Goal: Task Accomplishment & Management: Use online tool/utility

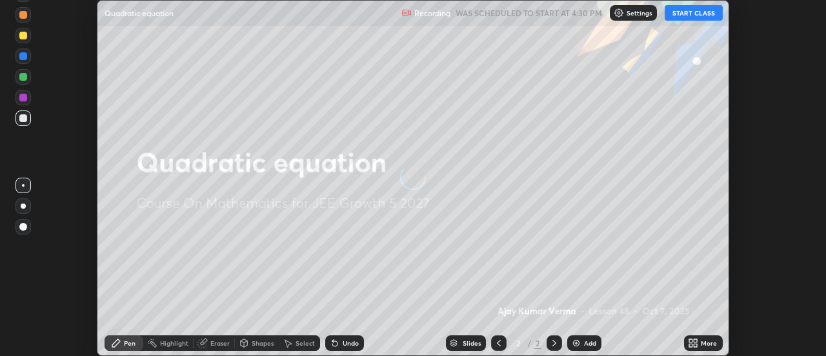
scroll to position [356, 825]
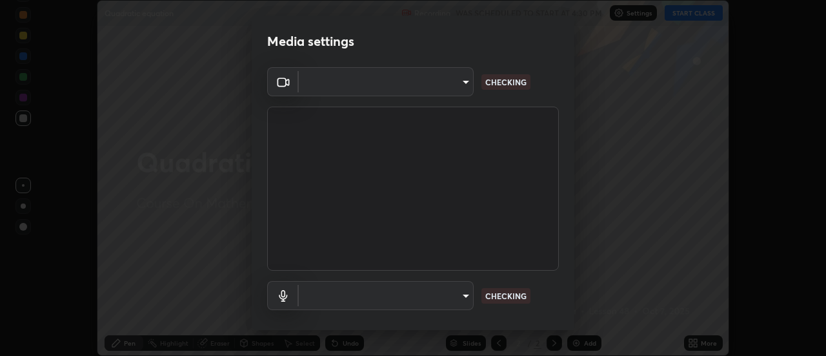
type input "4825068a70354f6bb8b87b711ec46b654dc523af82fc6d37acb8a926ccdce8f5"
click at [565, 297] on div "OBS Virtual Camera 4825068a70354f6bb8b87b711ec46b654dc523af82fc6d37acb8a926ccdc…" at bounding box center [413, 211] width 323 height 289
click at [568, 307] on div "OBS Virtual Camera 4825068a70354f6bb8b87b711ec46b654dc523af82fc6d37acb8a926ccdc…" at bounding box center [413, 211] width 323 height 289
click at [565, 316] on div "OBS Virtual Camera 4825068a70354f6bb8b87b711ec46b654dc523af82fc6d37acb8a926ccdc…" at bounding box center [413, 211] width 323 height 289
click at [567, 319] on div "OBS Virtual Camera 4825068a70354f6bb8b87b711ec46b654dc523af82fc6d37acb8a926ccdc…" at bounding box center [413, 211] width 323 height 289
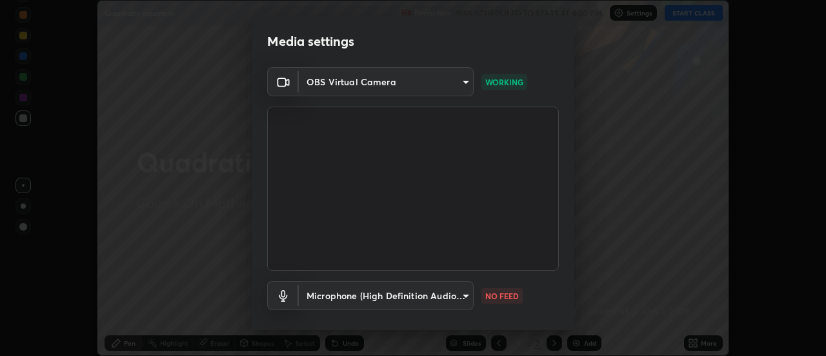
click at [567, 316] on div "OBS Virtual Camera 4825068a70354f6bb8b87b711ec46b654dc523af82fc6d37acb8a926ccdc…" at bounding box center [413, 211] width 323 height 289
click at [563, 287] on div "OBS Virtual Camera 4825068a70354f6bb8b87b711ec46b654dc523af82fc6d37acb8a926ccdc…" at bounding box center [413, 211] width 323 height 289
click at [568, 290] on div "OBS Virtual Camera 4825068a70354f6bb8b87b711ec46b654dc523af82fc6d37acb8a926ccdc…" at bounding box center [413, 211] width 323 height 289
click at [570, 290] on div "OBS Virtual Camera 4825068a70354f6bb8b87b711ec46b654dc523af82fc6d37acb8a926ccdc…" at bounding box center [413, 211] width 323 height 289
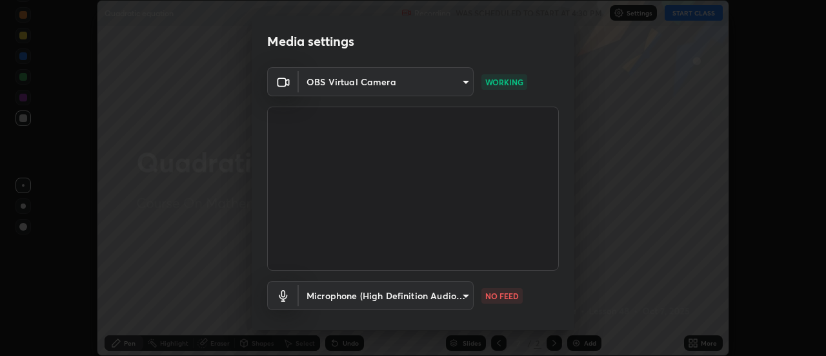
click at [570, 294] on div "OBS Virtual Camera 4825068a70354f6bb8b87b711ec46b654dc523af82fc6d37acb8a926ccdc…" at bounding box center [413, 211] width 323 height 289
click at [458, 293] on body "Erase all Quadratic equation Recording WAS SCHEDULED TO START AT 4:30 PM Settin…" at bounding box center [413, 178] width 826 height 356
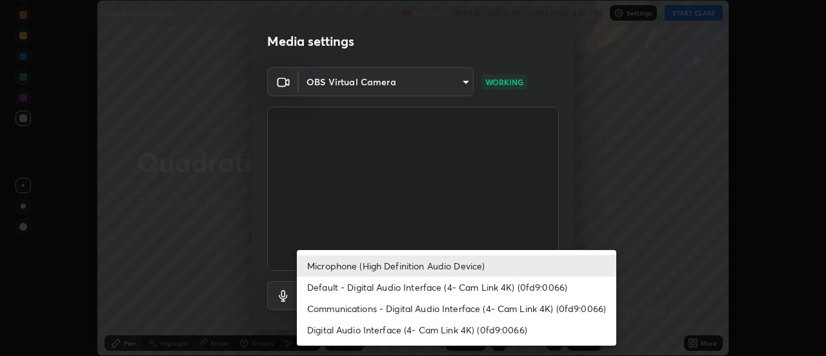
click at [373, 264] on li "Microphone (High Definition Audio Device)" at bounding box center [456, 265] width 319 height 21
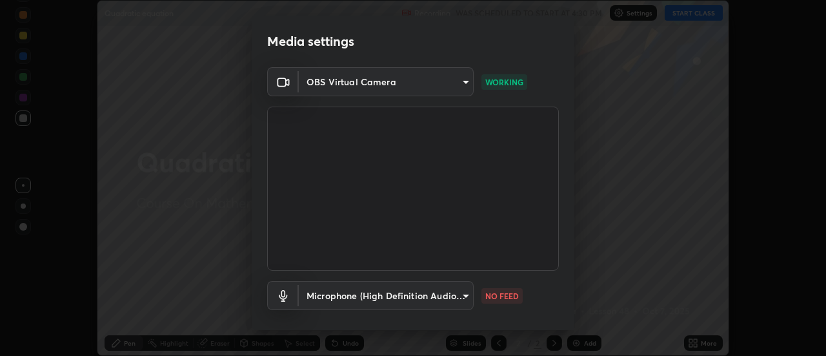
scroll to position [68, 0]
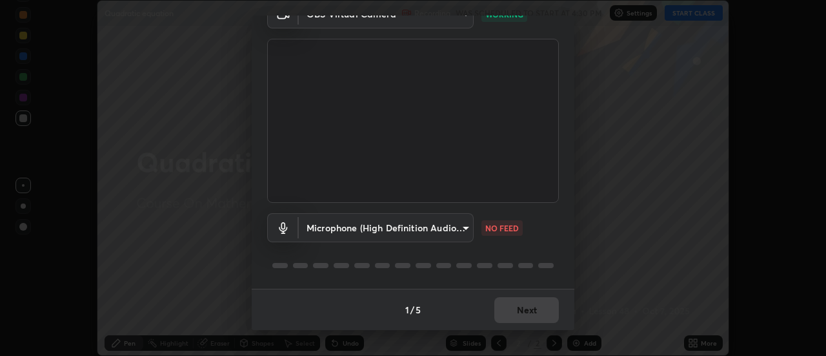
click at [467, 229] on body "Erase all Quadratic equation Recording WAS SCHEDULED TO START AT 4:30 PM Settin…" at bounding box center [413, 178] width 826 height 356
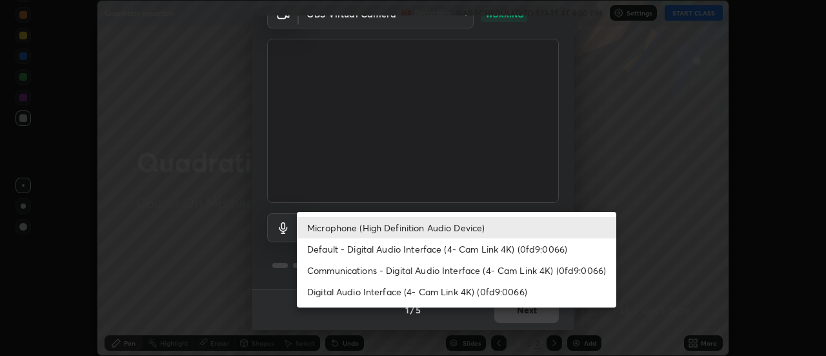
click at [442, 251] on li "Default - Digital Audio Interface (4- Cam Link 4K) (0fd9:0066)" at bounding box center [456, 248] width 319 height 21
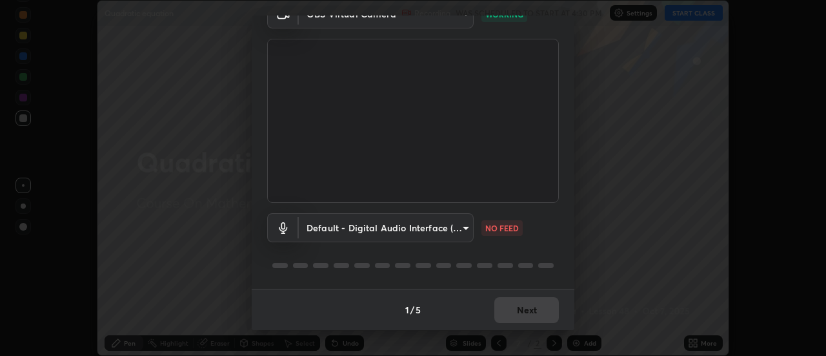
click at [468, 227] on body "Erase all Quadratic equation Recording WAS SCHEDULED TO START AT 4:30 PM Settin…" at bounding box center [413, 178] width 826 height 356
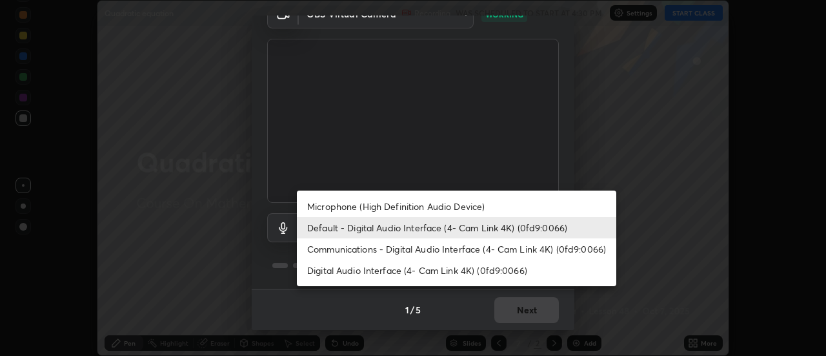
click at [454, 206] on li "Microphone (High Definition Audio Device)" at bounding box center [456, 206] width 319 height 21
type input "b65c06b14c7faa051d685f993ec14b3b84b1815ea69a0656019fd51a5eccf492"
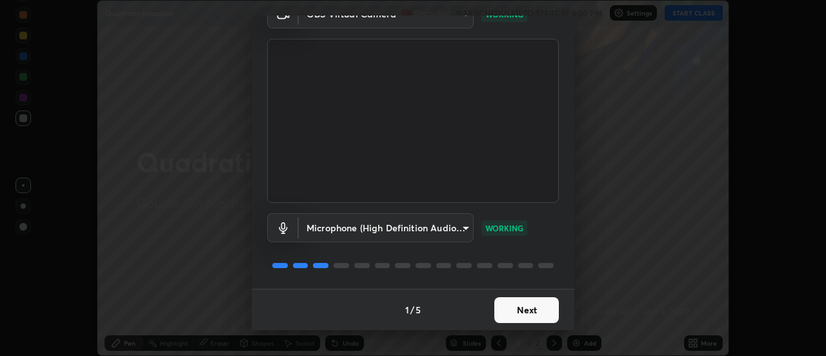
click at [536, 312] on button "Next" at bounding box center [526, 310] width 65 height 26
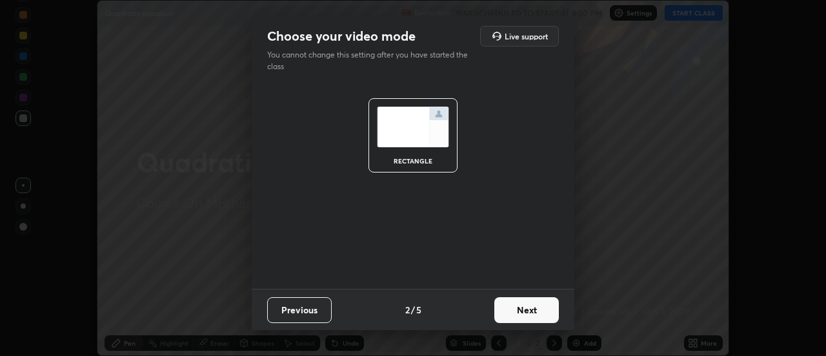
scroll to position [0, 0]
click at [543, 312] on button "Next" at bounding box center [526, 310] width 65 height 26
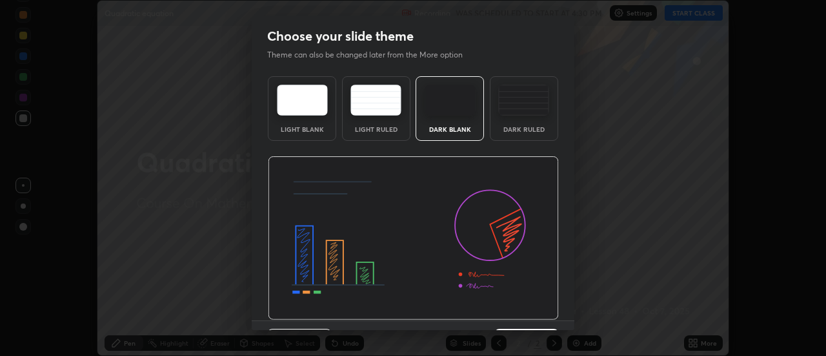
click at [549, 312] on img at bounding box center [413, 238] width 291 height 164
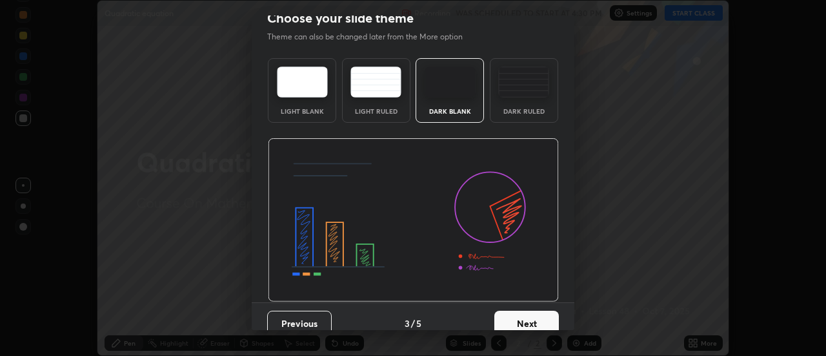
click at [574, 318] on div "Choose your slide theme Theme can also be changed later from the More option Li…" at bounding box center [413, 178] width 826 height 356
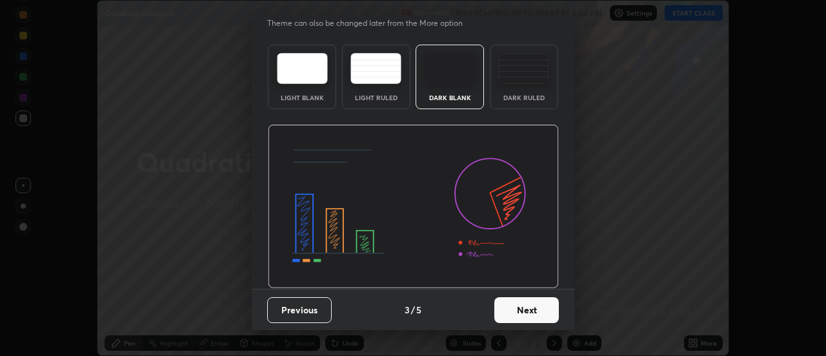
click at [549, 310] on button "Next" at bounding box center [526, 310] width 65 height 26
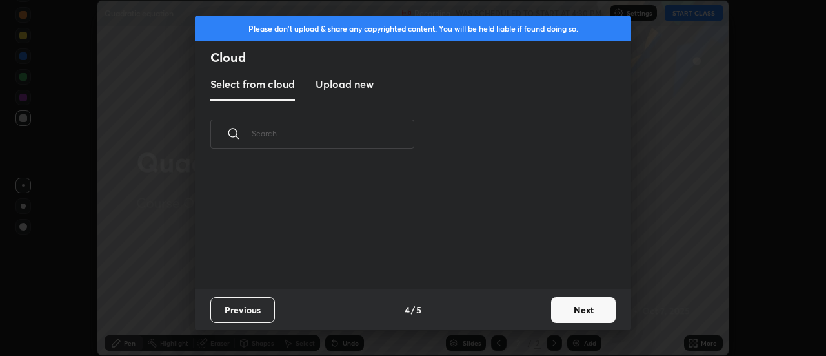
scroll to position [121, 414]
click at [598, 311] on button "Next" at bounding box center [583, 310] width 65 height 26
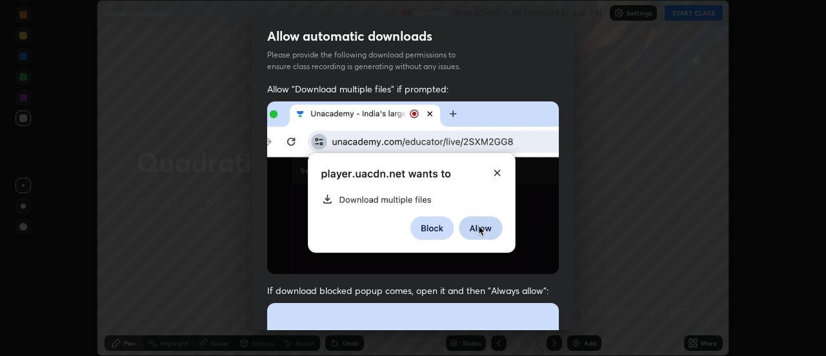
click at [574, 317] on div "Allow automatic downloads Please provide the following download permissions to …" at bounding box center [413, 178] width 826 height 356
click at [574, 320] on div "Allow automatic downloads Please provide the following download permissions to …" at bounding box center [413, 178] width 826 height 356
click at [574, 323] on div "Allow automatic downloads Please provide the following download permissions to …" at bounding box center [413, 178] width 826 height 356
click at [575, 325] on div "Allow automatic downloads Please provide the following download permissions to …" at bounding box center [413, 178] width 826 height 356
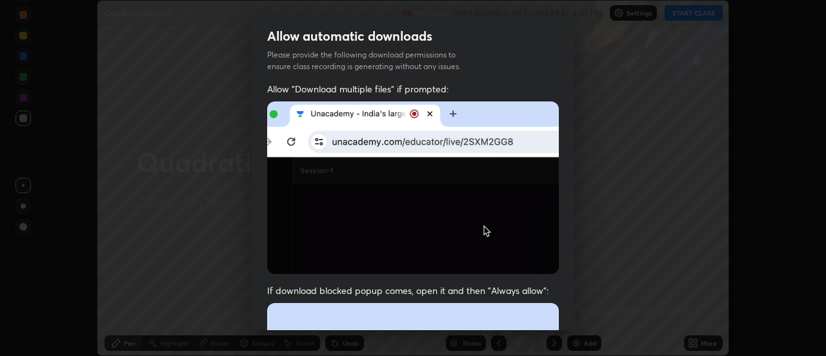
click at [576, 321] on div "Allow automatic downloads Please provide the following download permissions to …" at bounding box center [413, 178] width 826 height 356
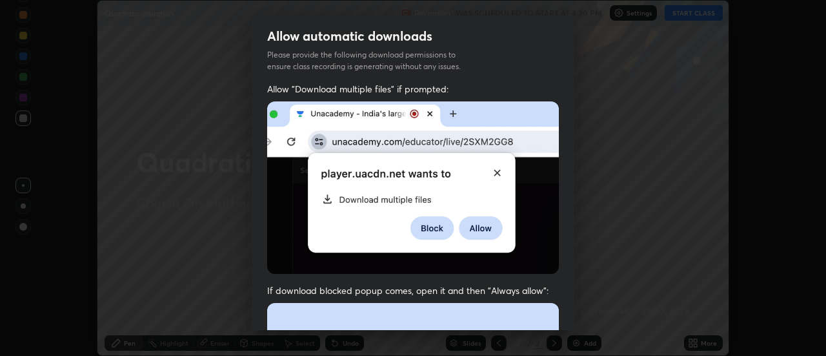
click at [575, 308] on div "Allow automatic downloads Please provide the following download permissions to …" at bounding box center [413, 178] width 826 height 356
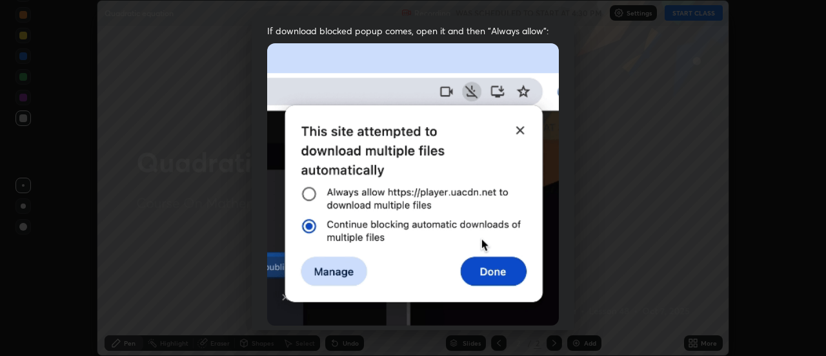
scroll to position [275, 0]
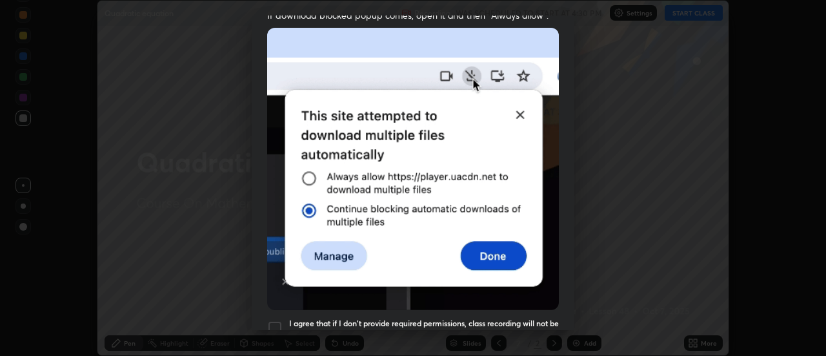
click at [508, 318] on h5 "I agree that if I don't provide required permissions, class recording will not …" at bounding box center [424, 328] width 270 height 20
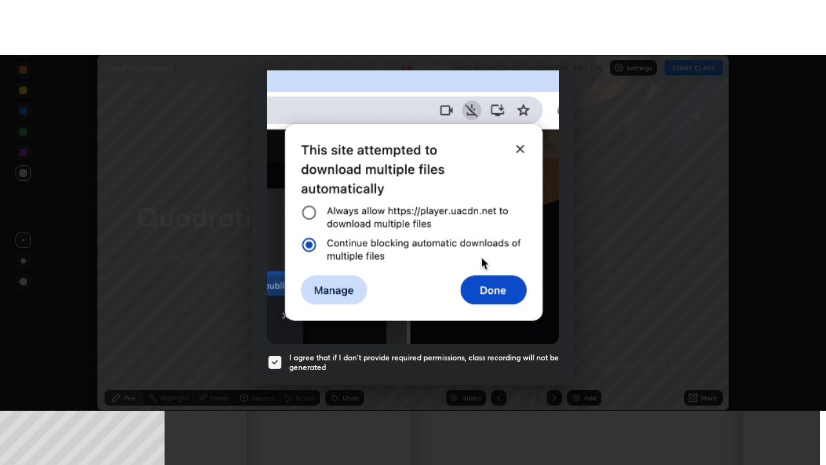
scroll to position [331, 0]
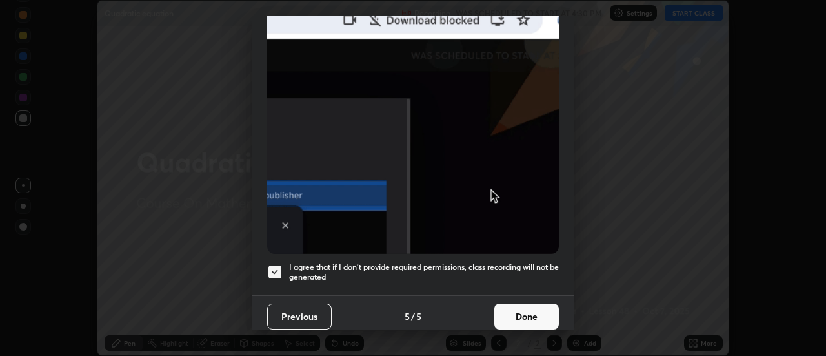
click at [544, 307] on button "Done" at bounding box center [526, 316] width 65 height 26
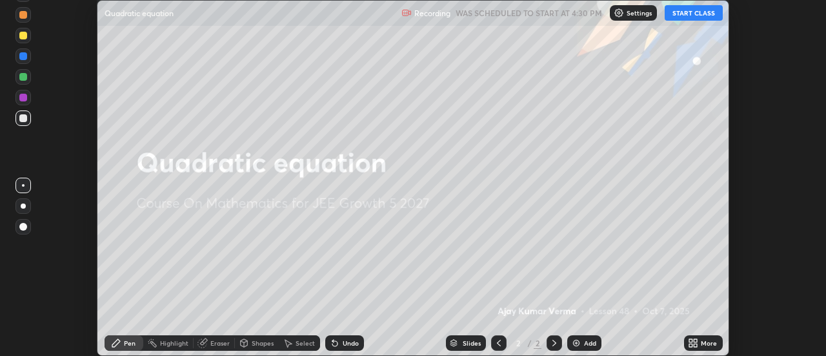
click at [692, 13] on button "START CLASS" at bounding box center [694, 12] width 58 height 15
click at [692, 339] on icon at bounding box center [690, 340] width 3 height 3
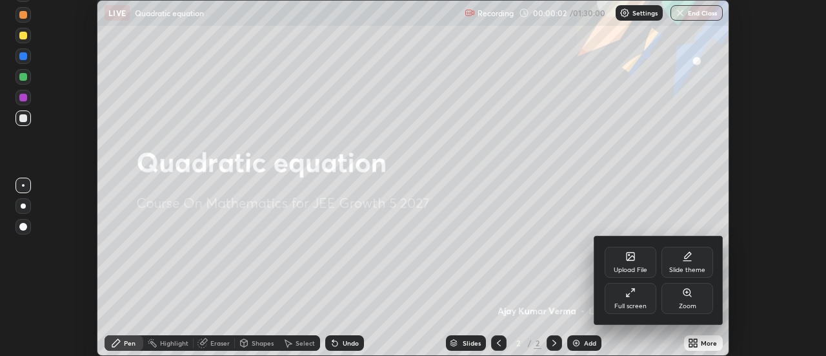
click at [636, 292] on div "Full screen" at bounding box center [631, 298] width 52 height 31
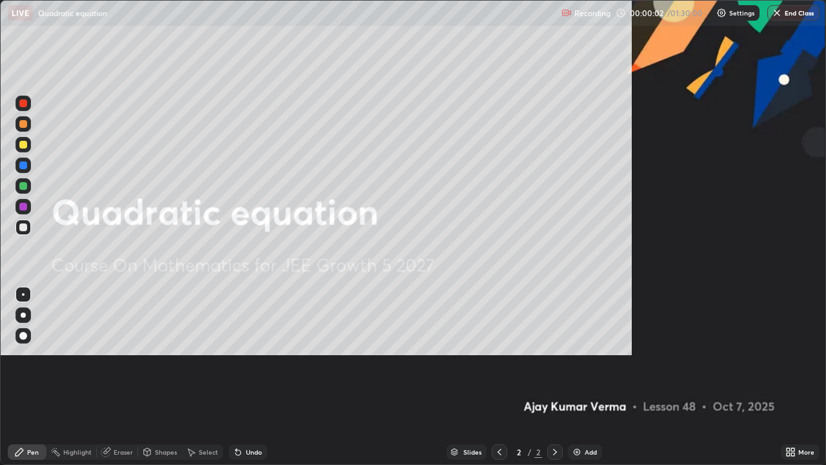
scroll to position [465, 826]
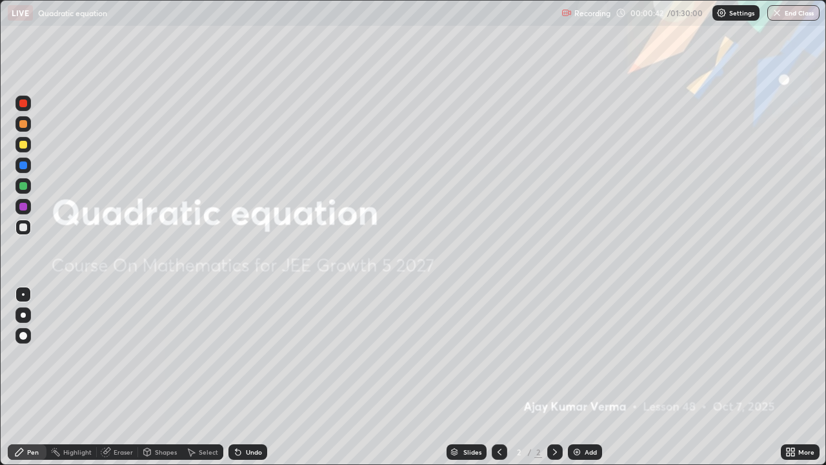
click at [574, 355] on div "Add" at bounding box center [585, 451] width 34 height 15
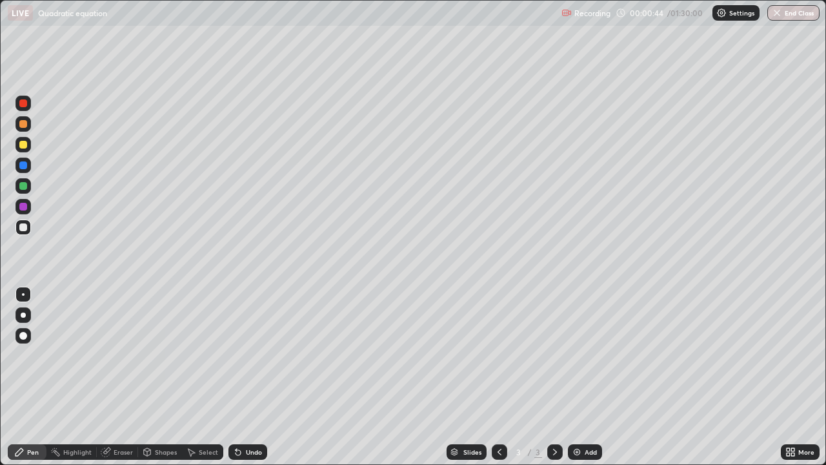
click at [23, 148] on div at bounding box center [23, 145] width 8 height 8
click at [124, 355] on div "Eraser" at bounding box center [117, 451] width 41 height 15
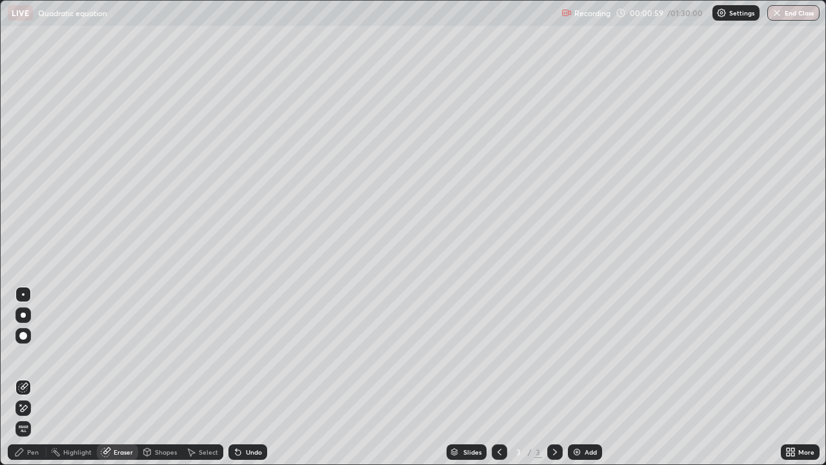
click at [39, 355] on div "Pen" at bounding box center [27, 451] width 39 height 15
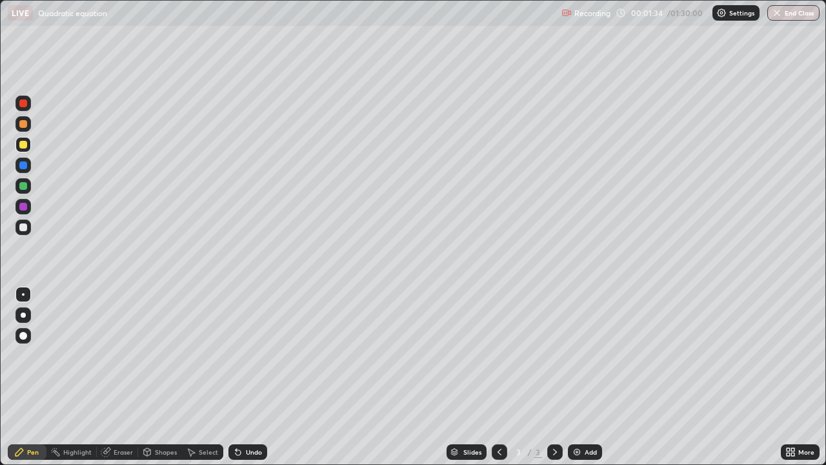
click at [28, 124] on div at bounding box center [22, 123] width 15 height 15
click at [25, 165] on div at bounding box center [23, 165] width 8 height 8
click at [126, 355] on div "Eraser" at bounding box center [123, 452] width 19 height 6
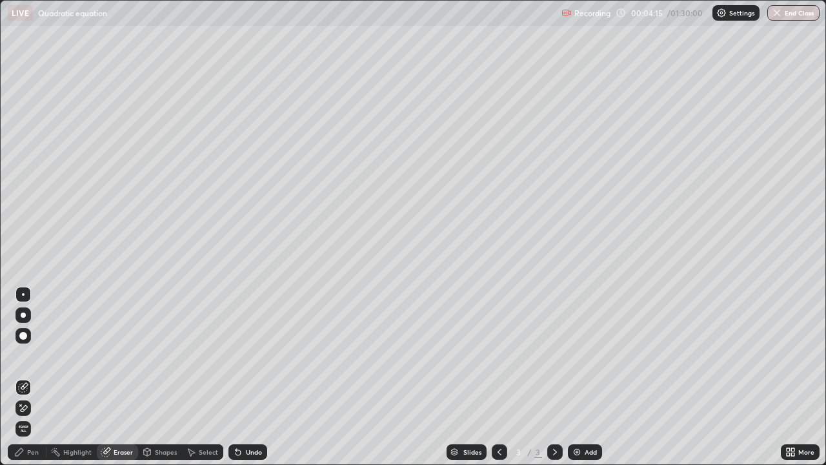
click at [37, 355] on div "Pen" at bounding box center [33, 452] width 12 height 6
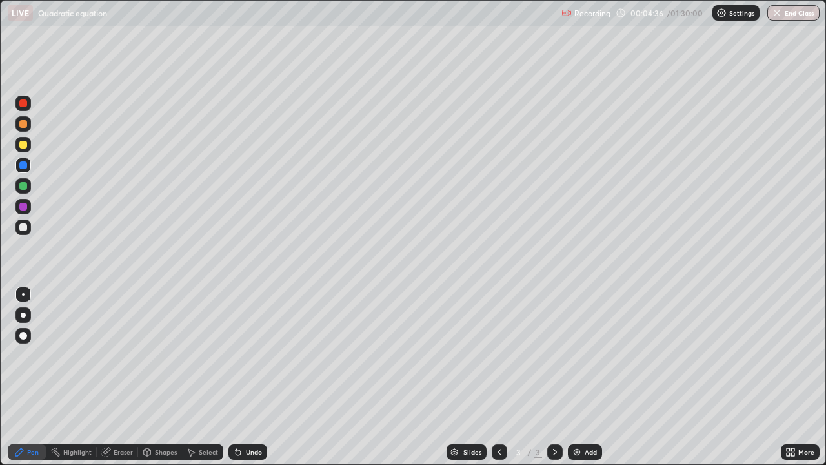
click at [114, 355] on div "Eraser" at bounding box center [123, 452] width 19 height 6
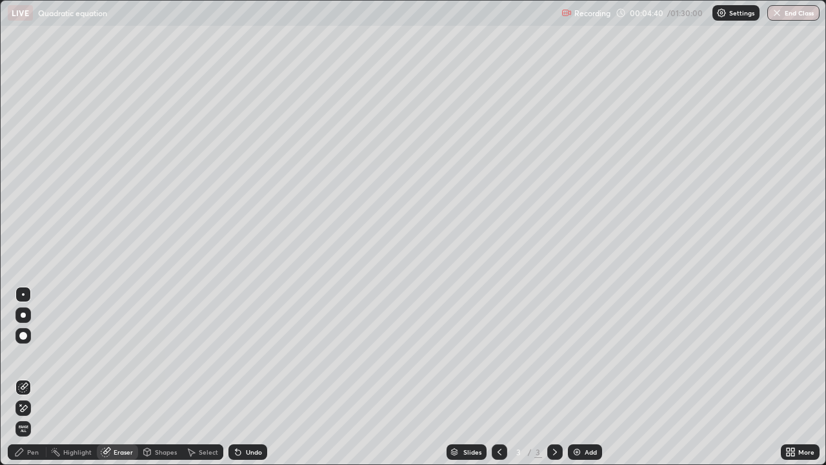
click at [29, 355] on div "Pen" at bounding box center [33, 452] width 12 height 6
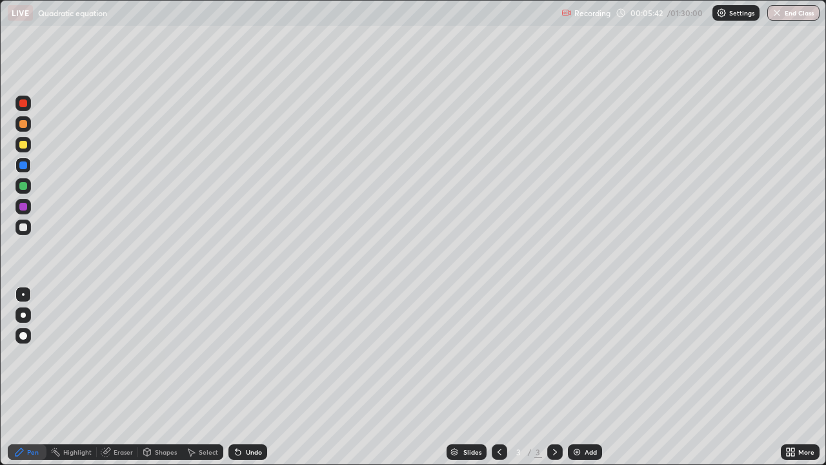
click at [28, 143] on div at bounding box center [22, 144] width 15 height 15
click at [17, 355] on div at bounding box center [23, 361] width 21 height 155
click at [577, 355] on img at bounding box center [577, 452] width 10 height 10
click at [22, 121] on div at bounding box center [23, 124] width 8 height 8
click at [116, 355] on div "Eraser" at bounding box center [123, 452] width 19 height 6
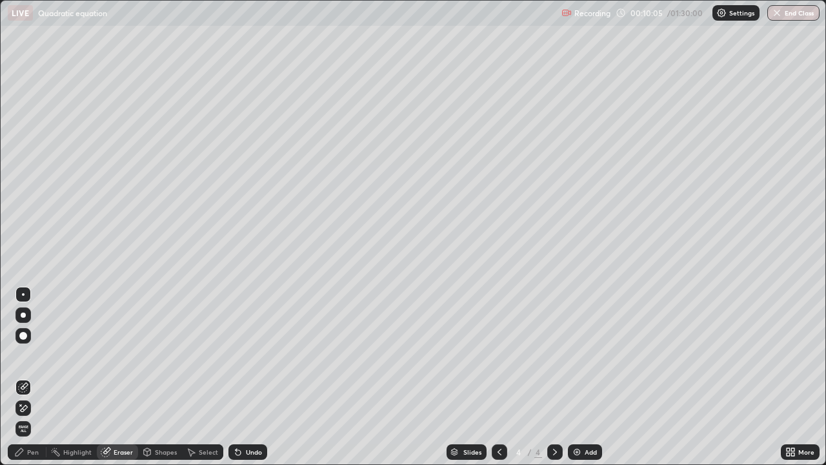
click at [30, 355] on div "Pen" at bounding box center [33, 452] width 12 height 6
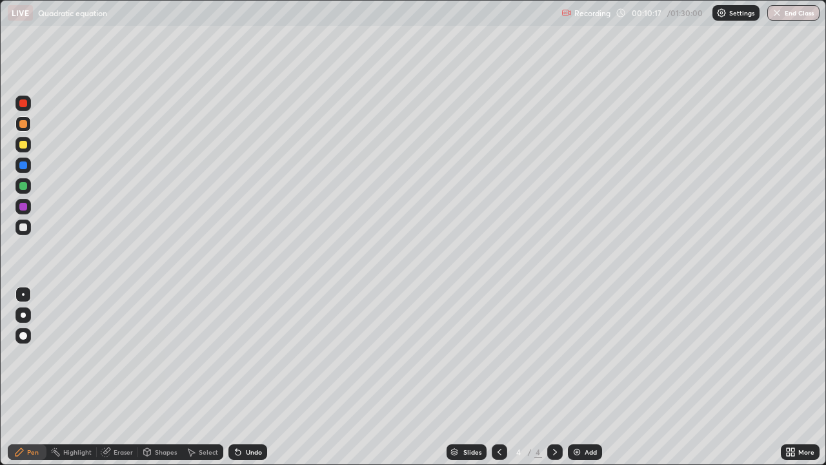
click at [25, 143] on div at bounding box center [23, 145] width 8 height 8
click at [505, 355] on div at bounding box center [499, 452] width 15 height 26
click at [555, 355] on icon at bounding box center [555, 452] width 10 height 10
click at [26, 126] on div at bounding box center [23, 124] width 8 height 8
click at [20, 205] on div at bounding box center [23, 207] width 8 height 8
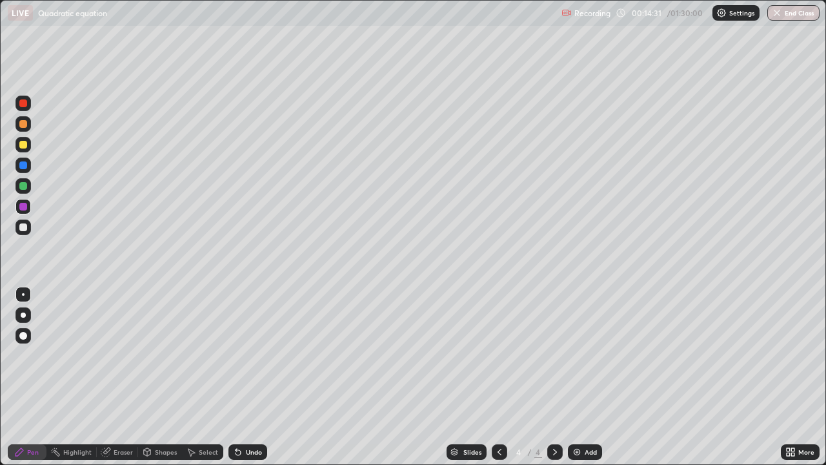
click at [21, 187] on div at bounding box center [23, 186] width 8 height 8
click at [22, 145] on div at bounding box center [23, 145] width 8 height 8
click at [120, 355] on div "Eraser" at bounding box center [123, 452] width 19 height 6
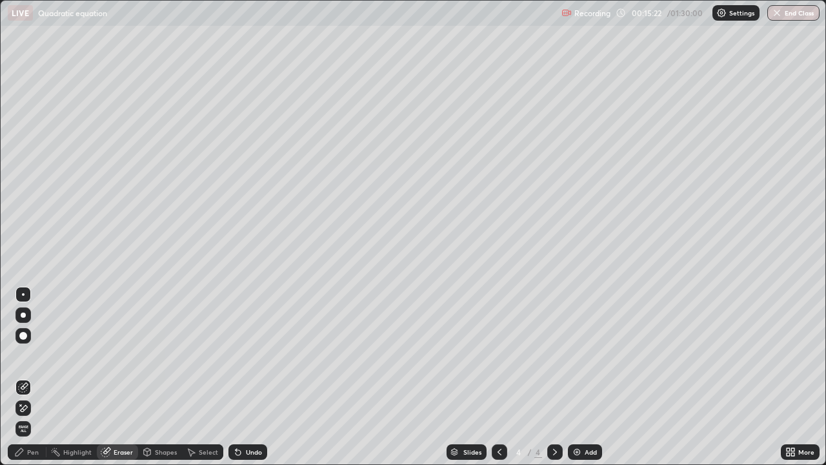
click at [34, 355] on div "Pen" at bounding box center [33, 452] width 12 height 6
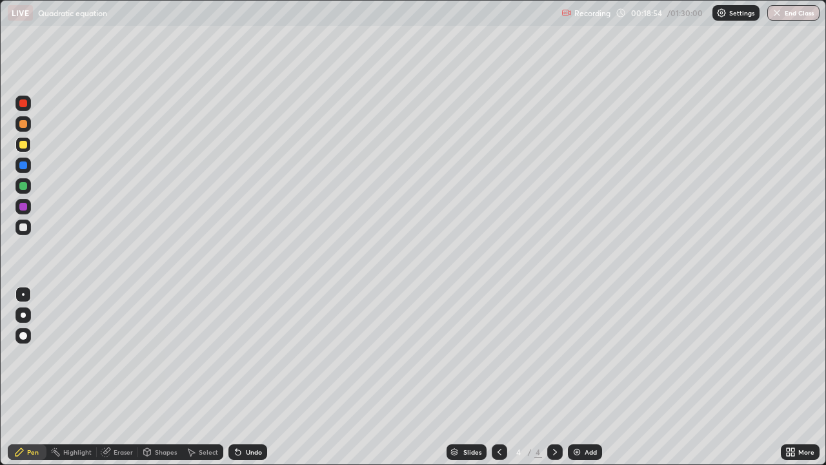
click at [558, 355] on div at bounding box center [554, 451] width 15 height 15
click at [576, 355] on img at bounding box center [577, 452] width 10 height 10
click at [24, 123] on div at bounding box center [23, 124] width 8 height 8
click at [24, 147] on div at bounding box center [23, 145] width 8 height 8
click at [117, 355] on div "Eraser" at bounding box center [117, 451] width 41 height 15
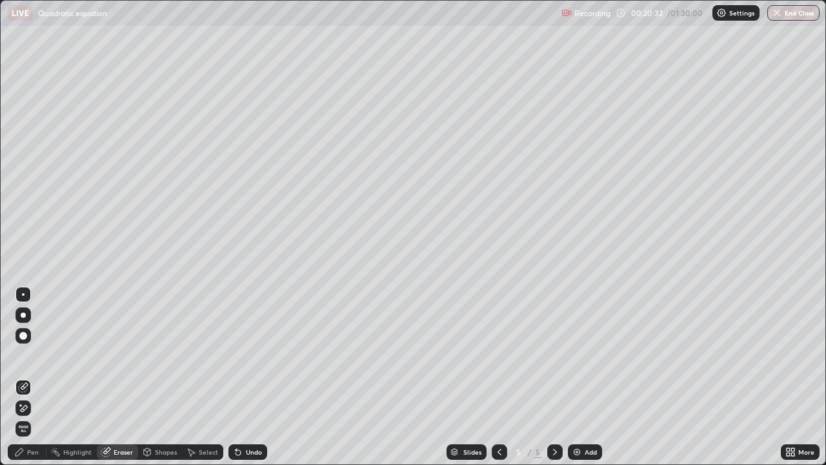
click at [41, 355] on div "Pen" at bounding box center [27, 451] width 39 height 15
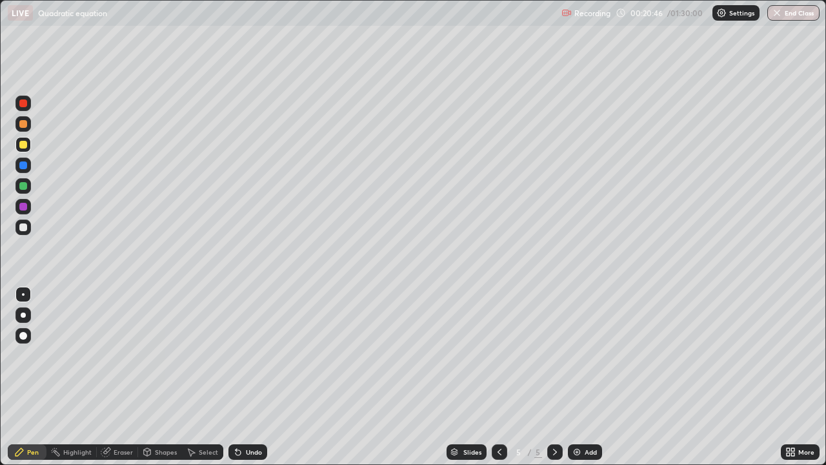
click at [26, 124] on div at bounding box center [23, 124] width 8 height 8
click at [26, 229] on div at bounding box center [23, 227] width 8 height 8
click at [136, 355] on div "Eraser" at bounding box center [117, 452] width 41 height 26
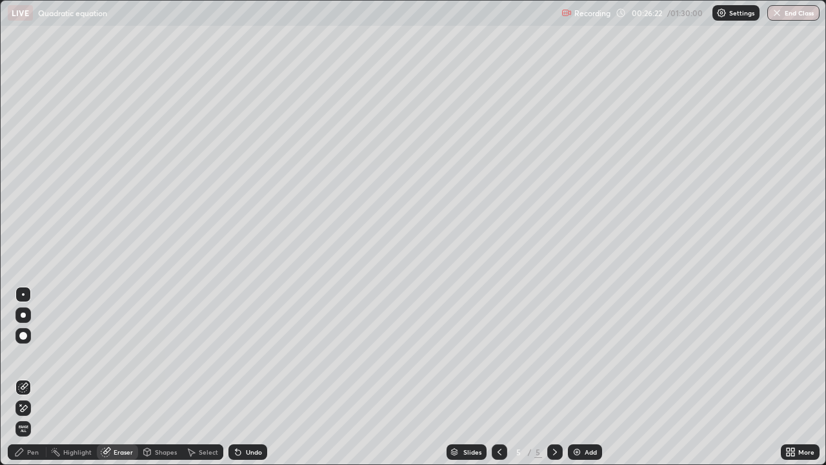
click at [37, 355] on div "Pen" at bounding box center [33, 452] width 12 height 6
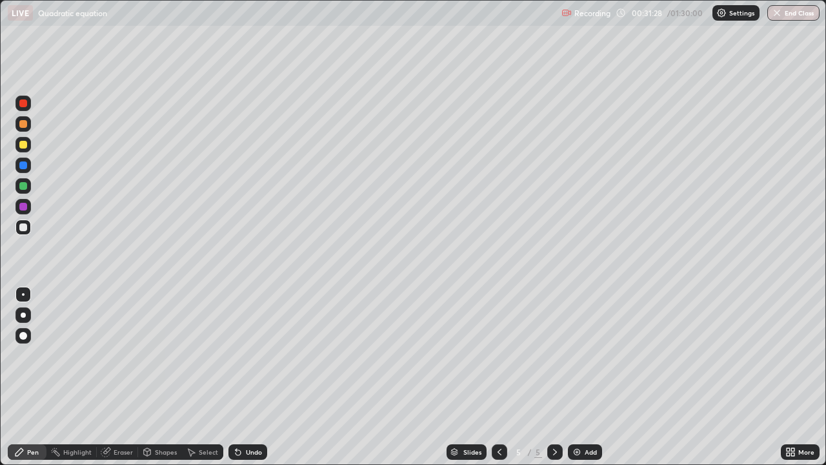
click at [557, 355] on icon at bounding box center [555, 452] width 10 height 10
click at [576, 355] on img at bounding box center [577, 452] width 10 height 10
click at [24, 124] on div at bounding box center [23, 124] width 8 height 8
click at [492, 355] on div at bounding box center [499, 451] width 15 height 15
click at [105, 355] on icon at bounding box center [106, 452] width 10 height 10
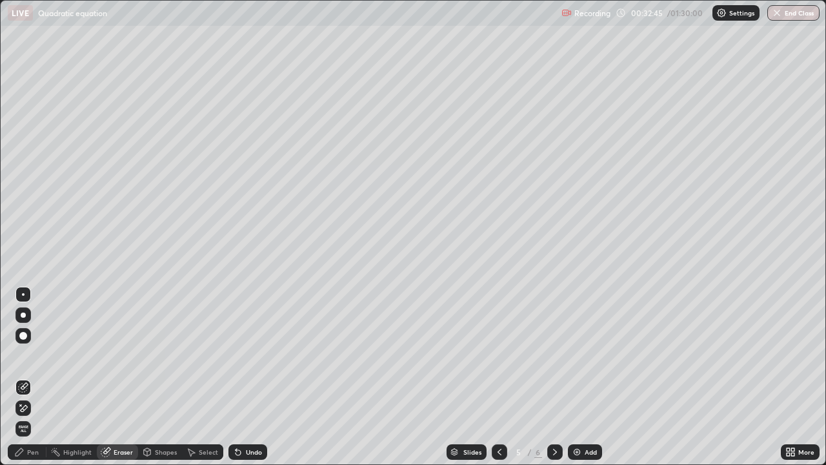
click at [106, 355] on icon at bounding box center [106, 450] width 7 height 6
click at [572, 355] on img at bounding box center [577, 452] width 10 height 10
click at [35, 355] on div "Pen" at bounding box center [33, 452] width 12 height 6
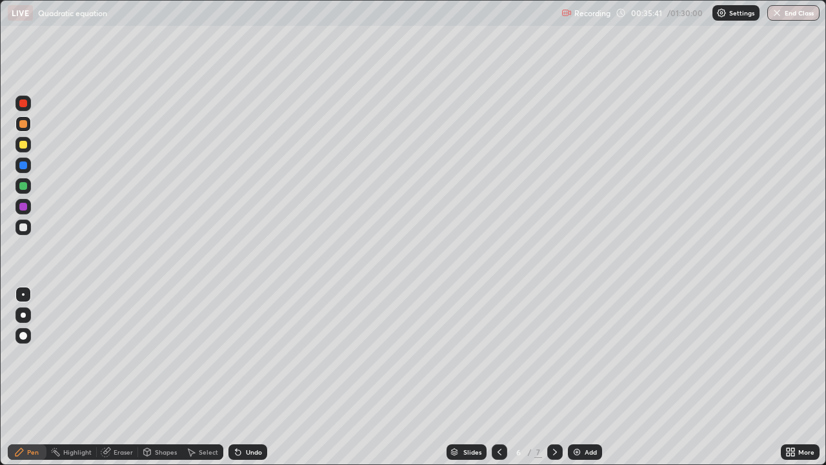
click at [23, 166] on div at bounding box center [23, 165] width 8 height 8
click at [25, 145] on div at bounding box center [23, 145] width 8 height 8
click at [556, 355] on icon at bounding box center [555, 452] width 10 height 10
click at [121, 355] on div "Eraser" at bounding box center [123, 452] width 19 height 6
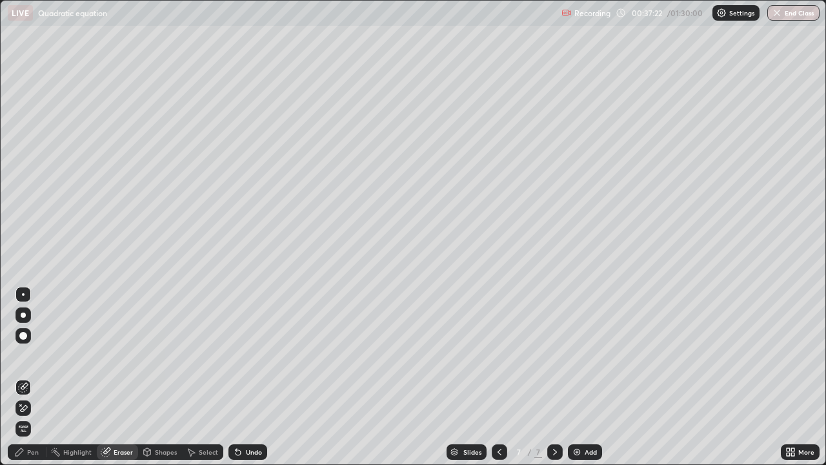
click at [201, 355] on div "Select" at bounding box center [202, 451] width 41 height 15
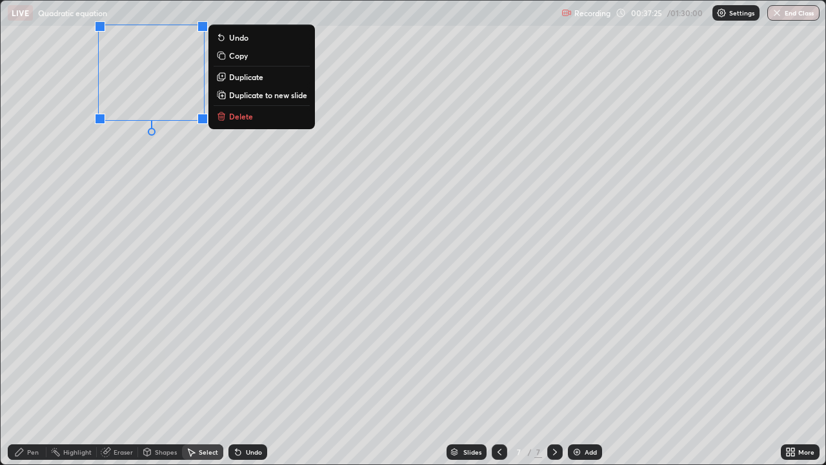
click at [232, 119] on p "Delete" at bounding box center [241, 116] width 24 height 10
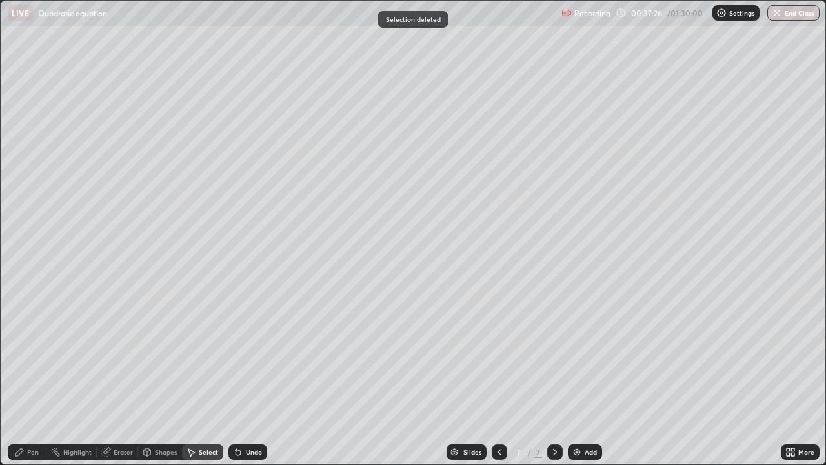
click at [120, 355] on div "Eraser" at bounding box center [123, 452] width 19 height 6
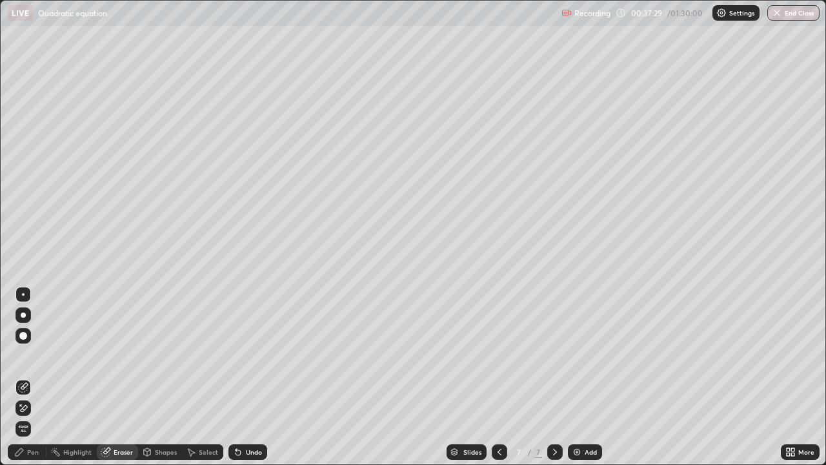
click at [37, 355] on div "Pen" at bounding box center [33, 452] width 12 height 6
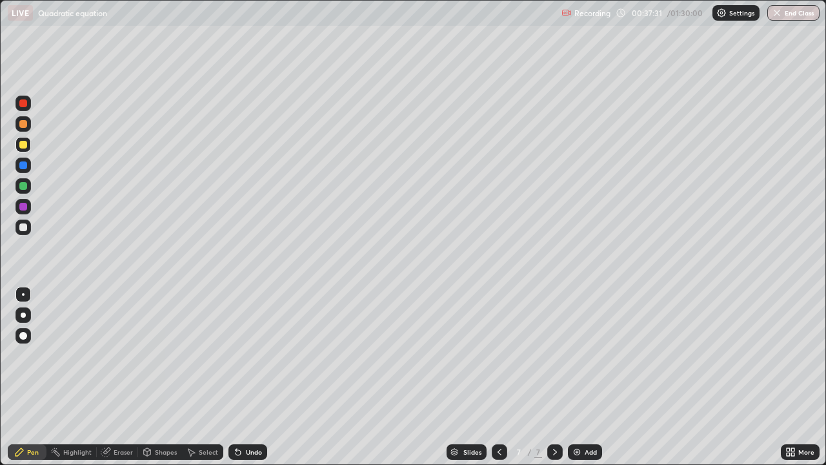
click at [25, 125] on div at bounding box center [23, 124] width 8 height 8
click at [494, 355] on div at bounding box center [499, 452] width 15 height 26
click at [552, 355] on div at bounding box center [554, 451] width 15 height 15
click at [124, 355] on div "Eraser" at bounding box center [123, 452] width 19 height 6
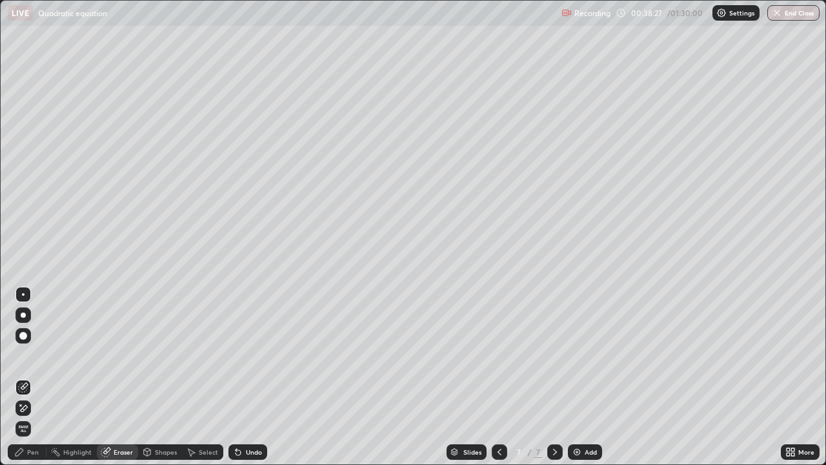
click at [33, 355] on div "Pen" at bounding box center [33, 452] width 12 height 6
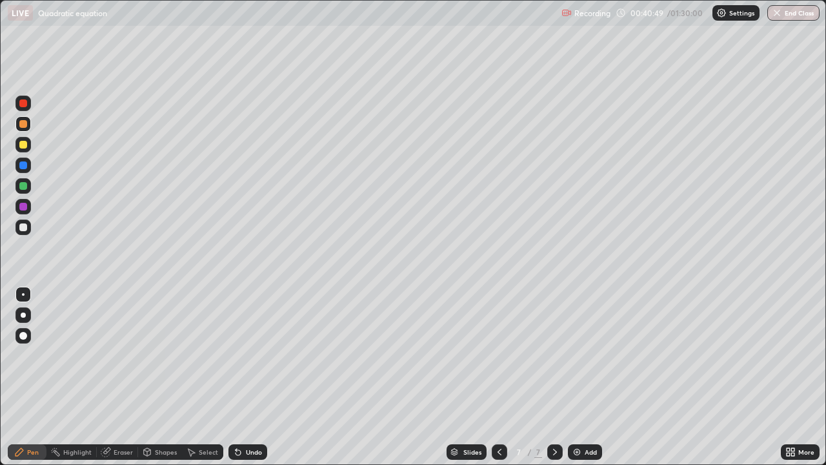
click at [24, 150] on div at bounding box center [22, 144] width 15 height 15
click at [118, 355] on div "Eraser" at bounding box center [123, 452] width 19 height 6
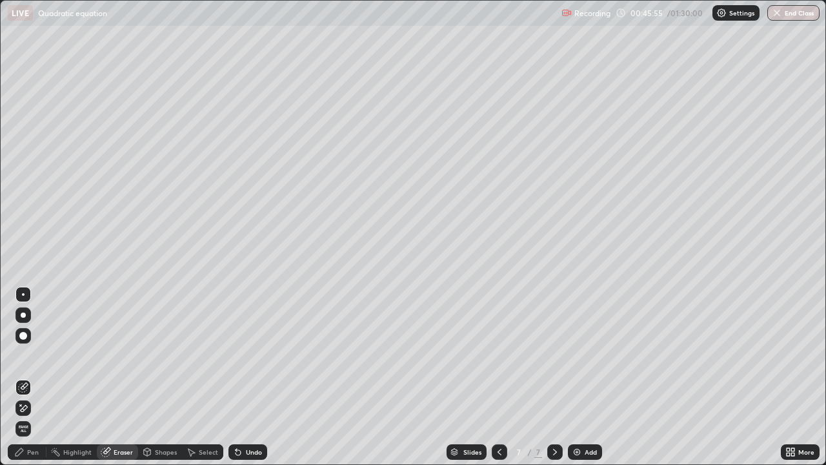
click at [33, 355] on div "Pen" at bounding box center [27, 451] width 39 height 15
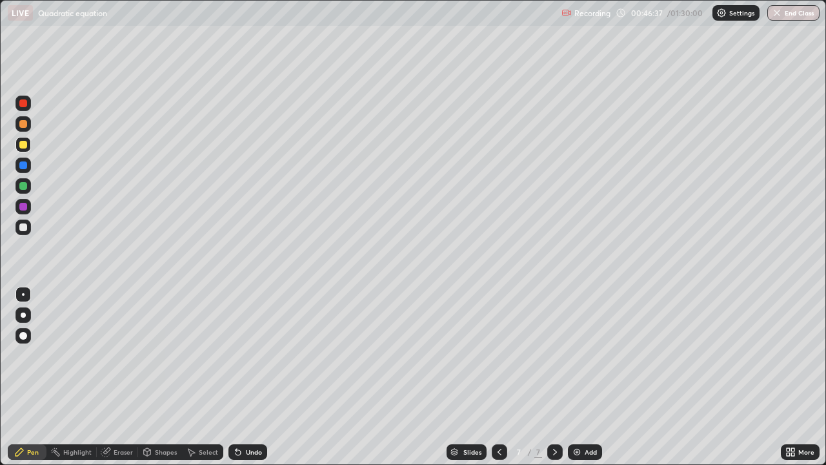
click at [497, 355] on div at bounding box center [499, 451] width 15 height 15
click at [557, 355] on div at bounding box center [554, 451] width 15 height 15
click at [28, 128] on div at bounding box center [22, 123] width 15 height 15
click at [572, 355] on img at bounding box center [577, 452] width 10 height 10
click at [23, 229] on div at bounding box center [23, 227] width 8 height 8
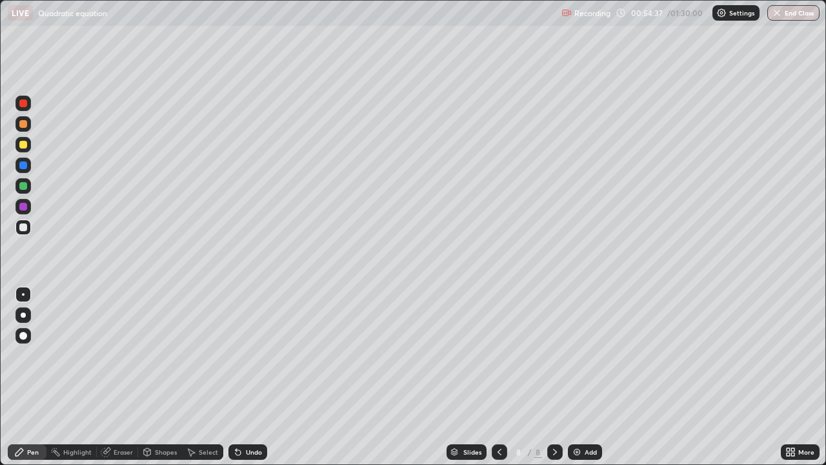
click at [21, 205] on div at bounding box center [23, 207] width 8 height 8
click at [552, 355] on icon at bounding box center [555, 452] width 10 height 10
click at [580, 355] on div "Add" at bounding box center [585, 451] width 34 height 15
click at [24, 124] on div at bounding box center [23, 124] width 8 height 8
click at [25, 141] on div at bounding box center [23, 145] width 8 height 8
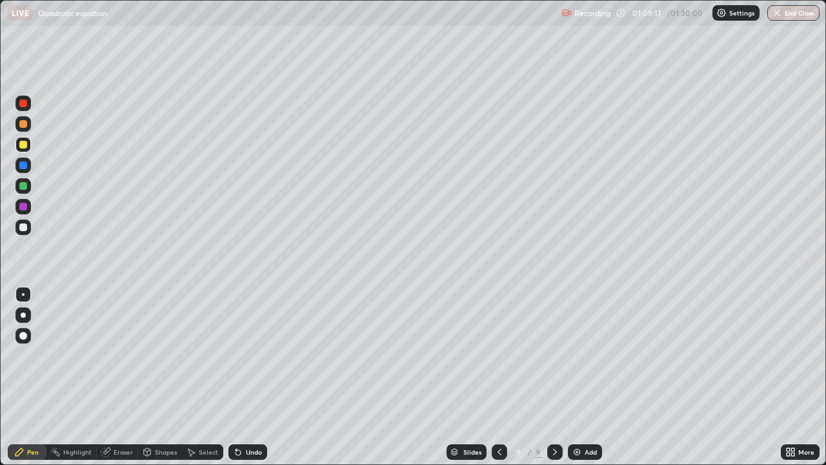
click at [555, 355] on icon at bounding box center [555, 452] width 10 height 10
click at [576, 355] on img at bounding box center [577, 452] width 10 height 10
click at [25, 120] on div at bounding box center [23, 124] width 8 height 8
click at [23, 123] on div at bounding box center [23, 124] width 8 height 8
click at [23, 185] on div at bounding box center [23, 186] width 8 height 8
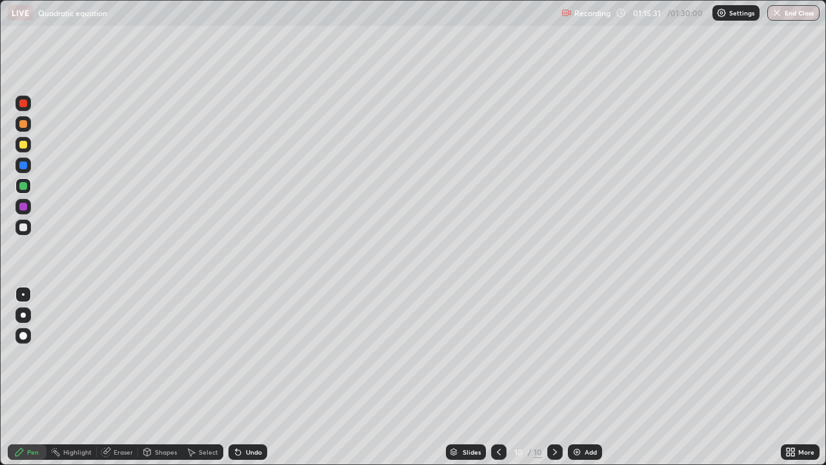
click at [27, 227] on div at bounding box center [22, 226] width 15 height 15
click at [798, 13] on button "End Class" at bounding box center [793, 12] width 52 height 15
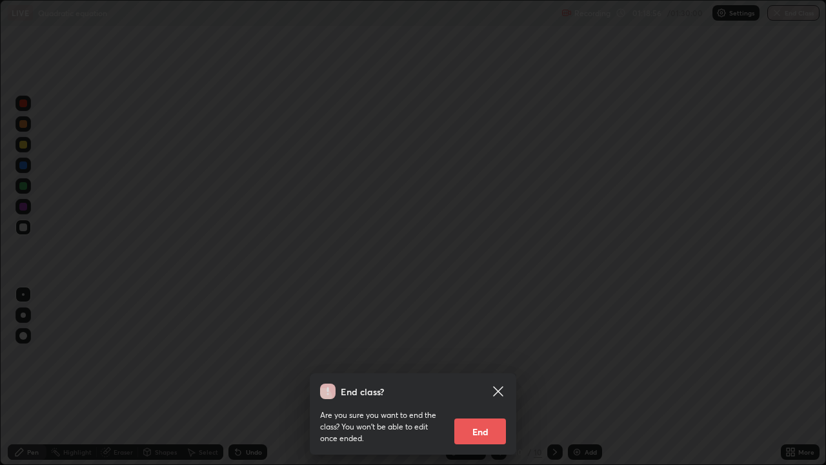
click at [479, 355] on button "End" at bounding box center [480, 431] width 52 height 26
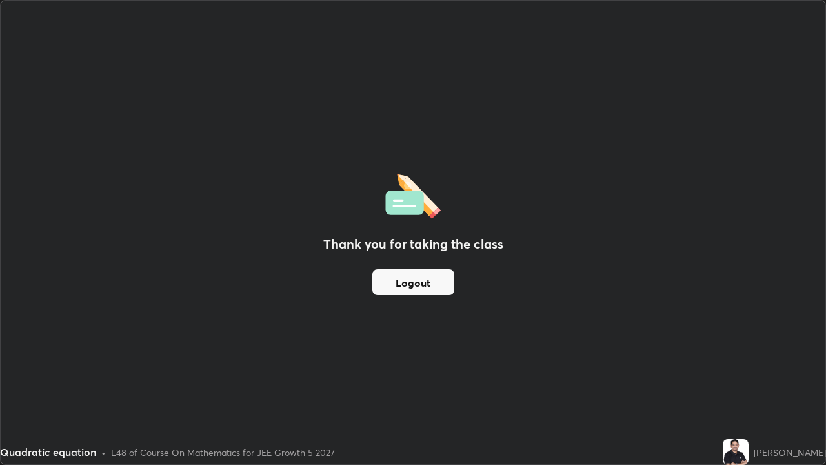
click at [394, 283] on button "Logout" at bounding box center [413, 282] width 82 height 26
